Goal: Task Accomplishment & Management: Use online tool/utility

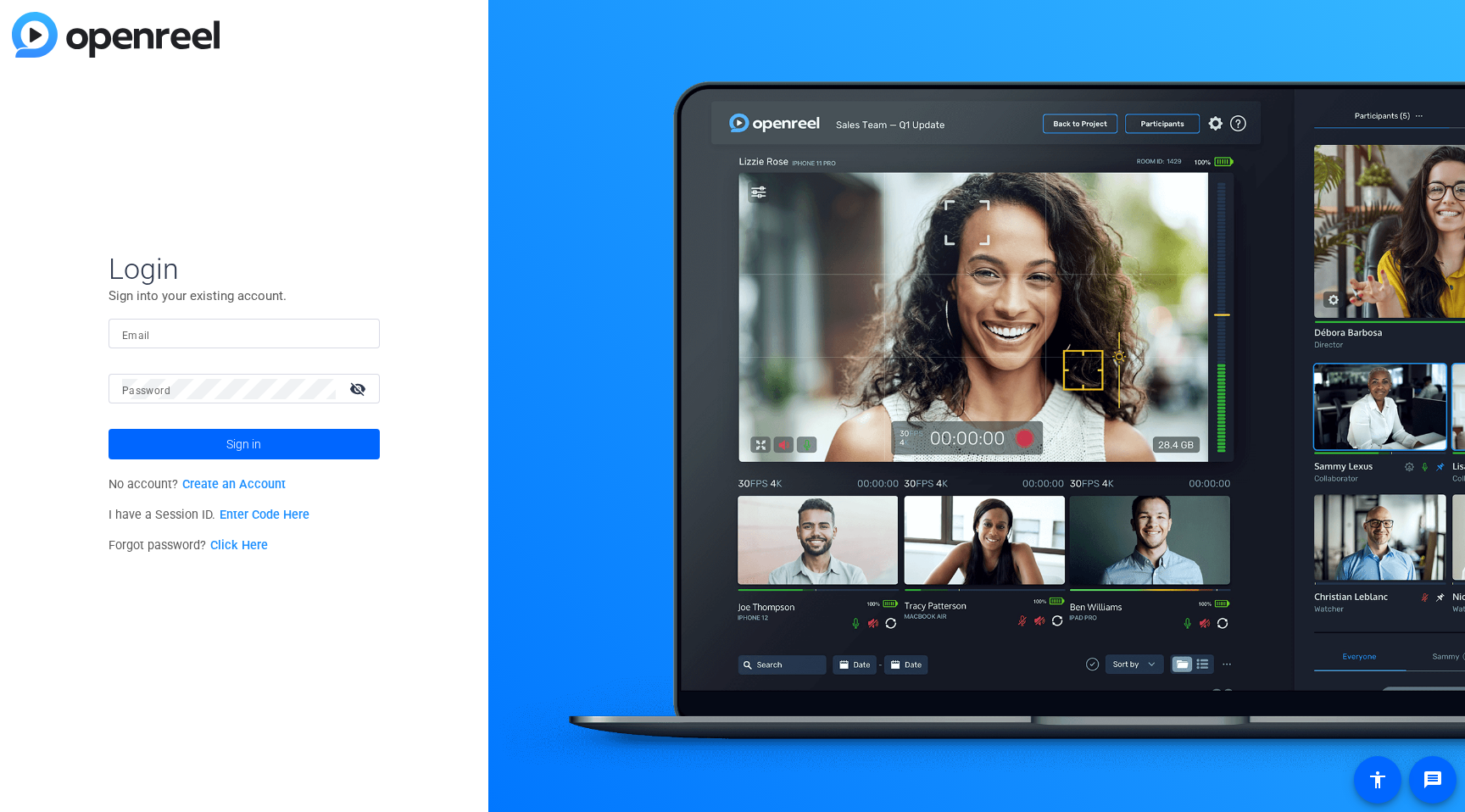
click at [281, 324] on input "Email" at bounding box center [244, 334] width 244 height 21
type input "[PERSON_NAME][EMAIL_ADDRESS][DOMAIN_NAME]"
click at [109, 429] on button "Sign in" at bounding box center [244, 444] width 271 height 30
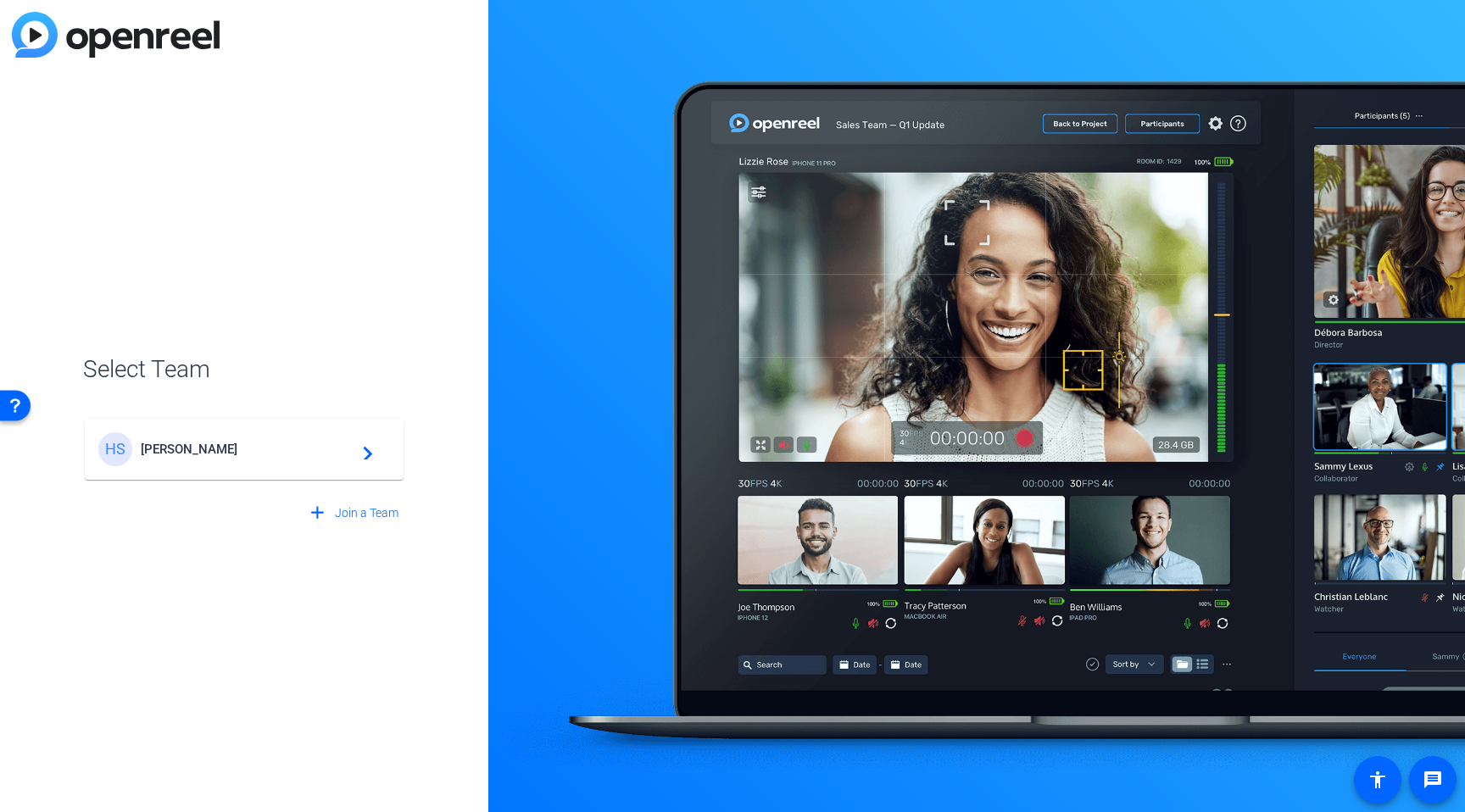
click at [250, 426] on mat-card-content "HS [PERSON_NAME] navigate_next" at bounding box center [243, 449] width 318 height 61
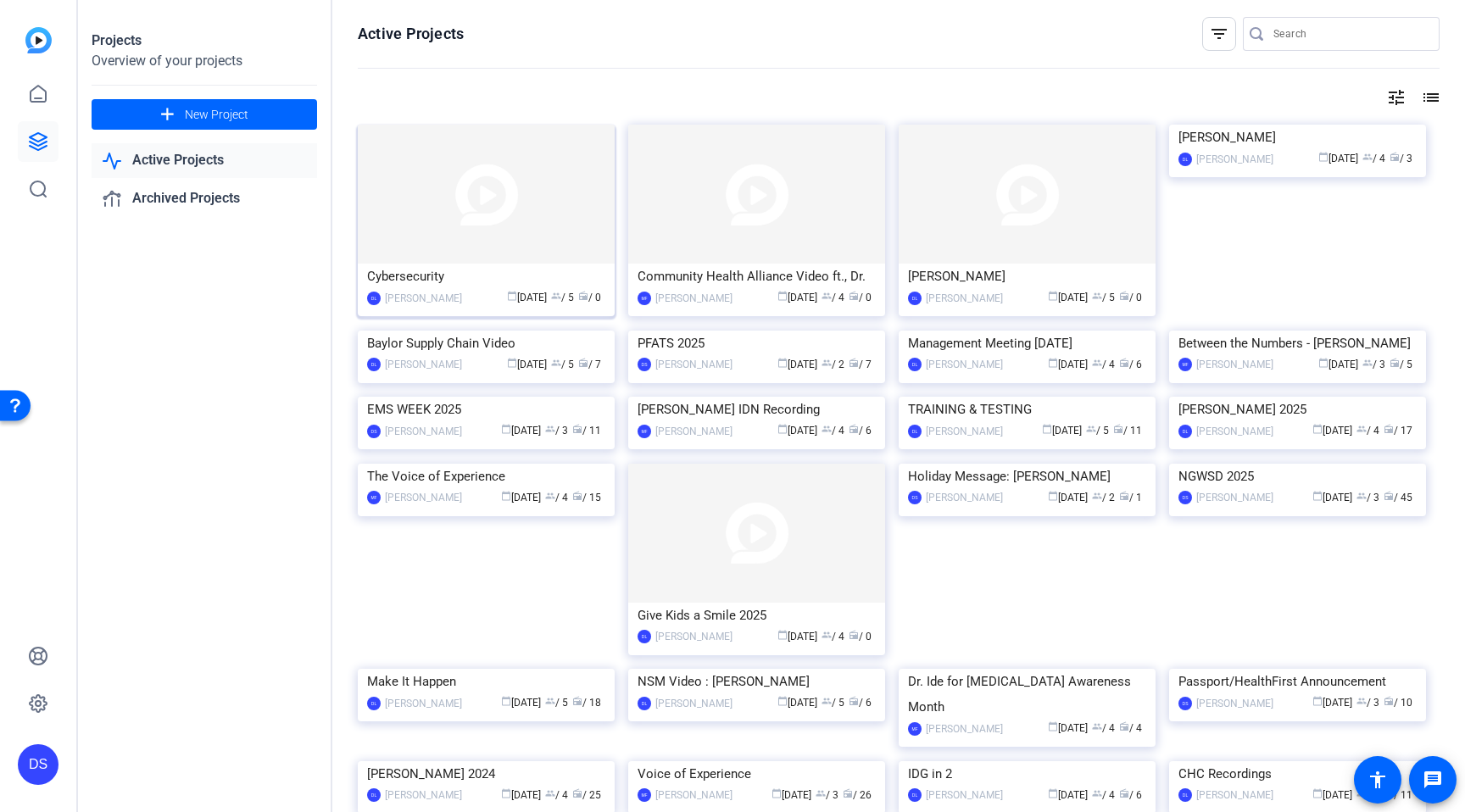
click at [552, 265] on div "Cybersecurity" at bounding box center [486, 276] width 239 height 25
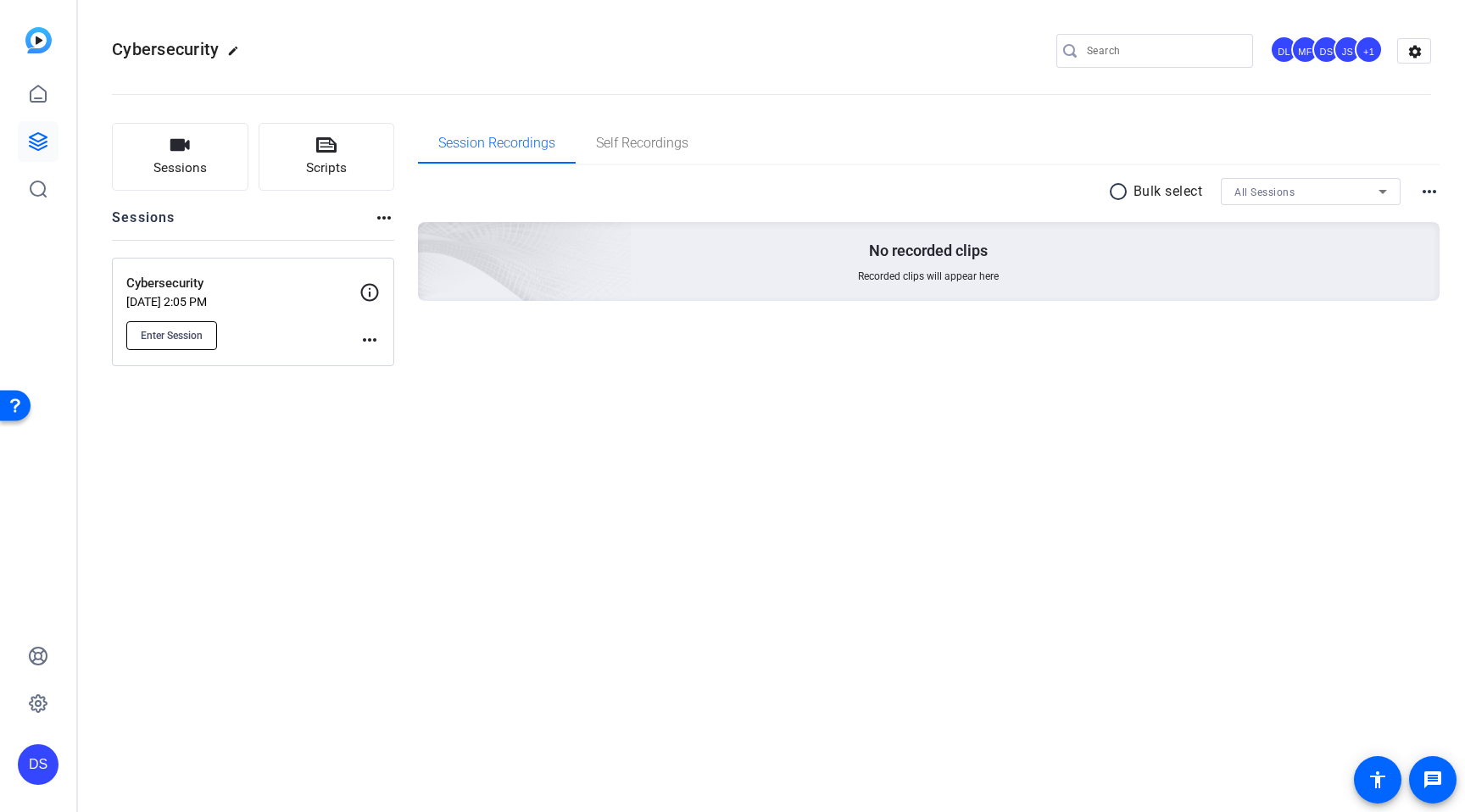
click at [188, 332] on span "Enter Session" at bounding box center [172, 335] width 62 height 13
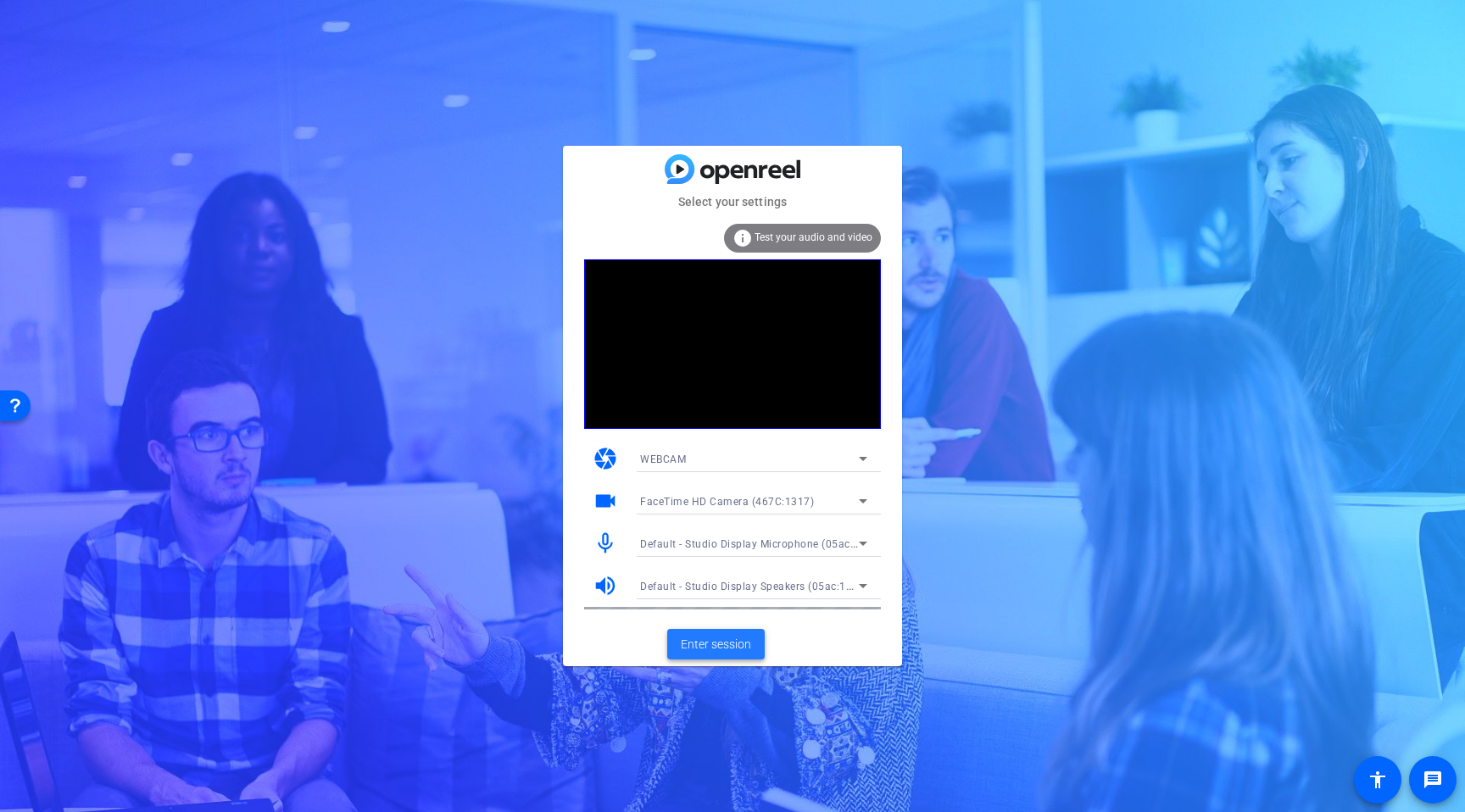
click at [732, 643] on span "Enter session" at bounding box center [716, 644] width 70 height 18
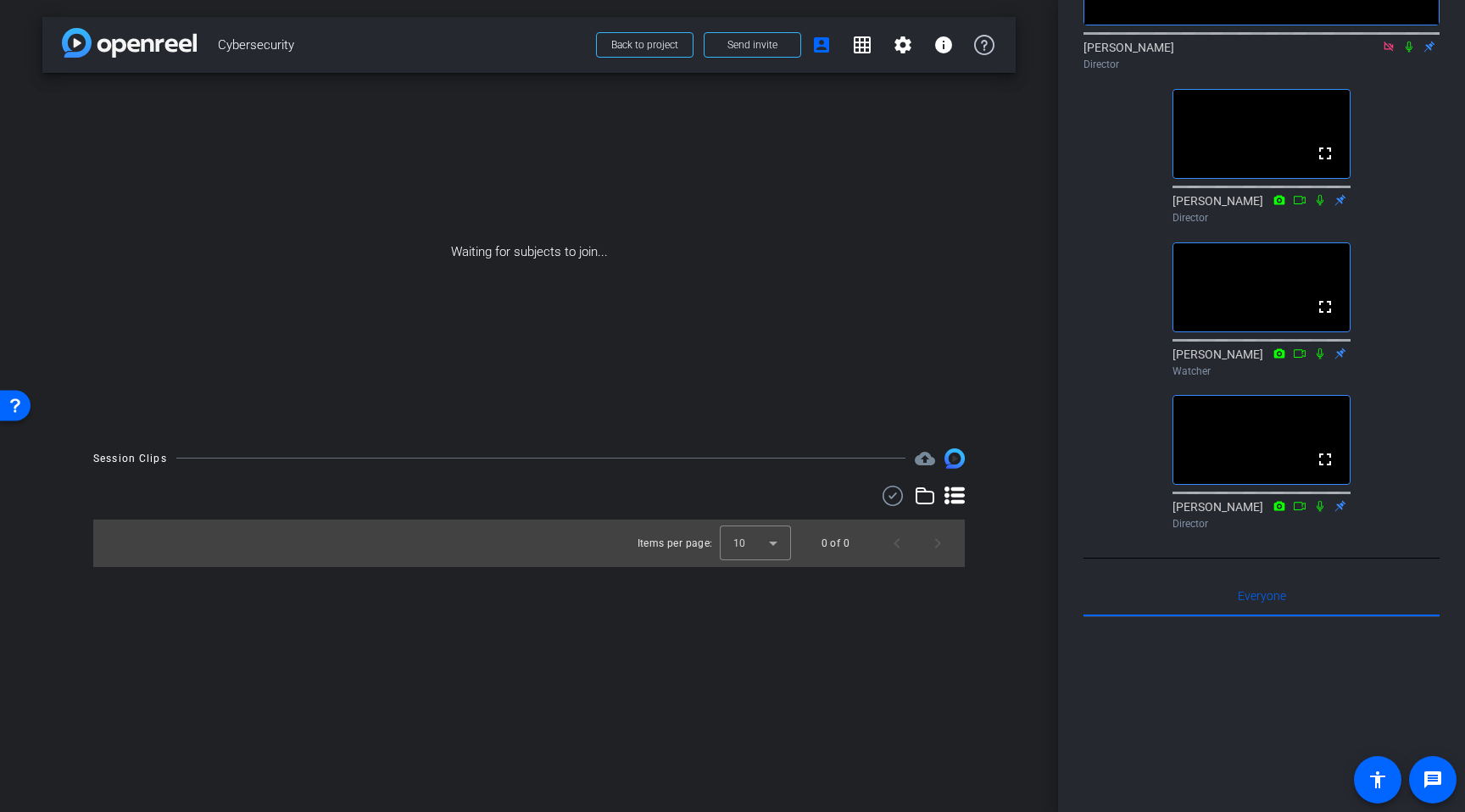
scroll to position [242, 0]
